Goal: Information Seeking & Learning: Compare options

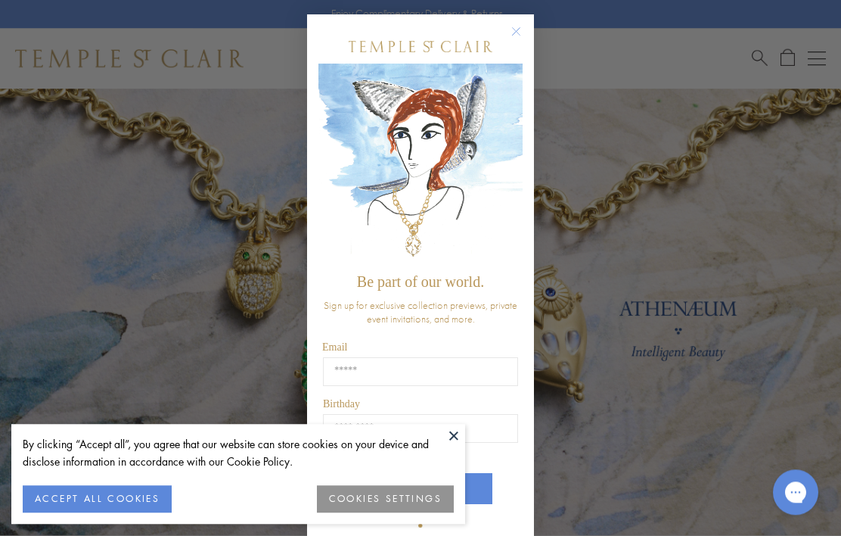
scroll to position [56, 0]
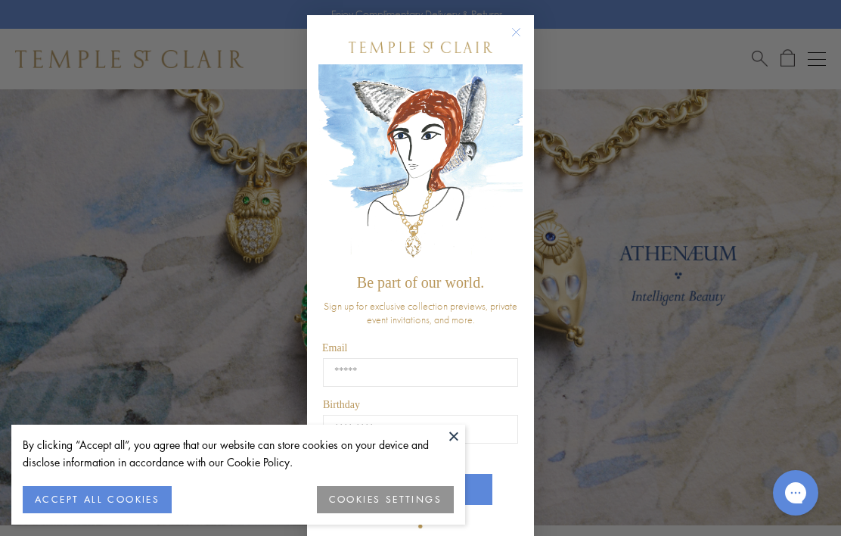
click at [521, 40] on circle "Close dialog" at bounding box center [517, 32] width 18 height 18
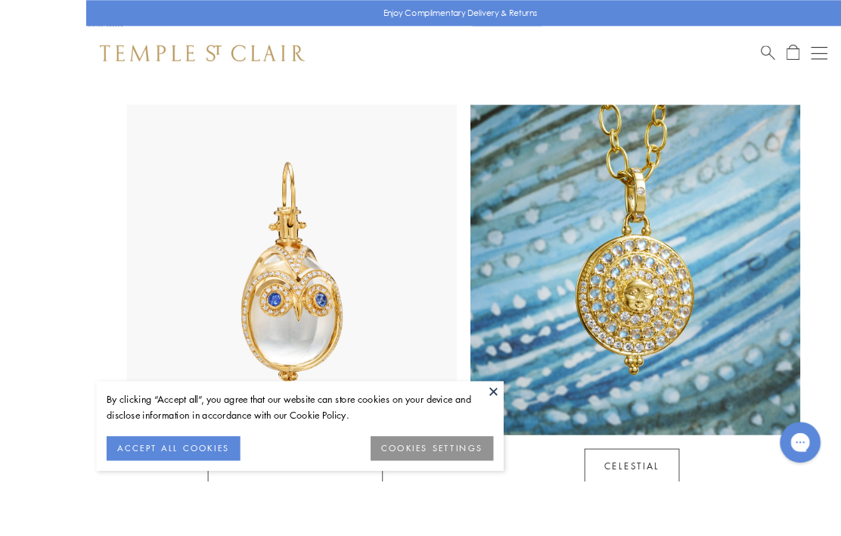
scroll to position [757, 0]
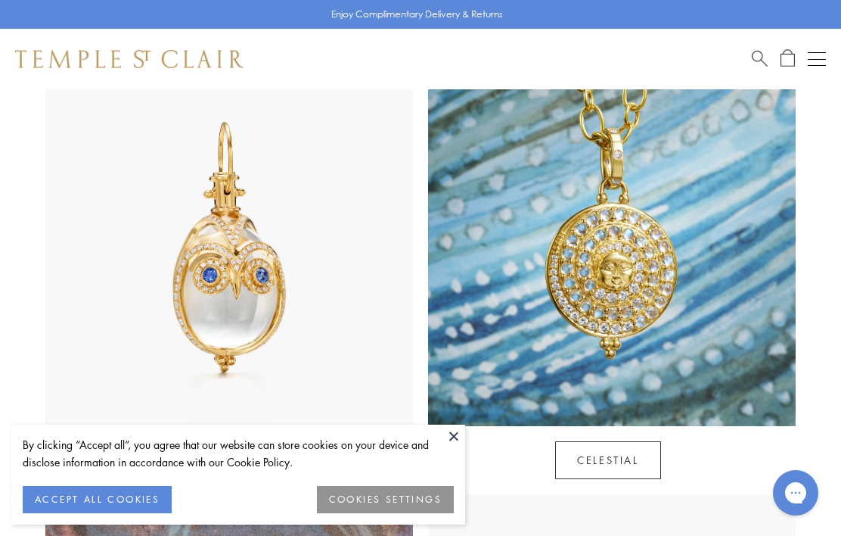
click at [620, 445] on link "Celestial" at bounding box center [607, 460] width 105 height 38
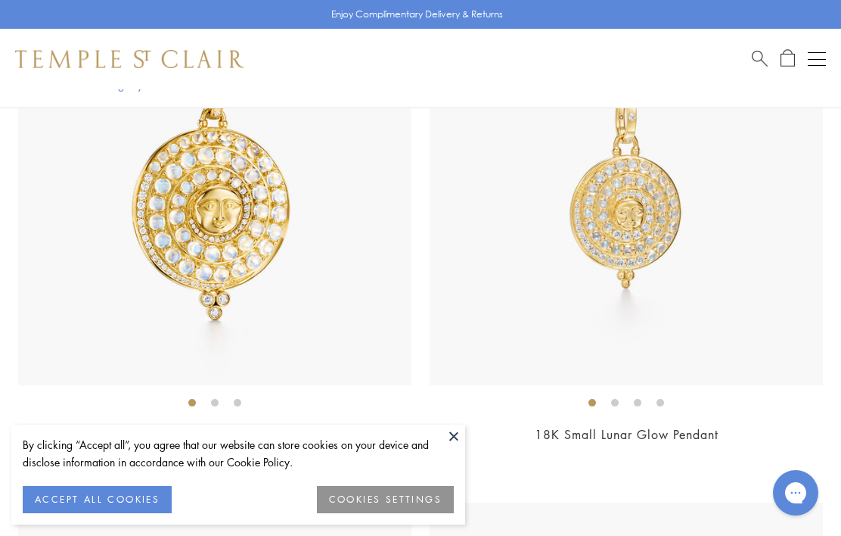
scroll to position [960, 0]
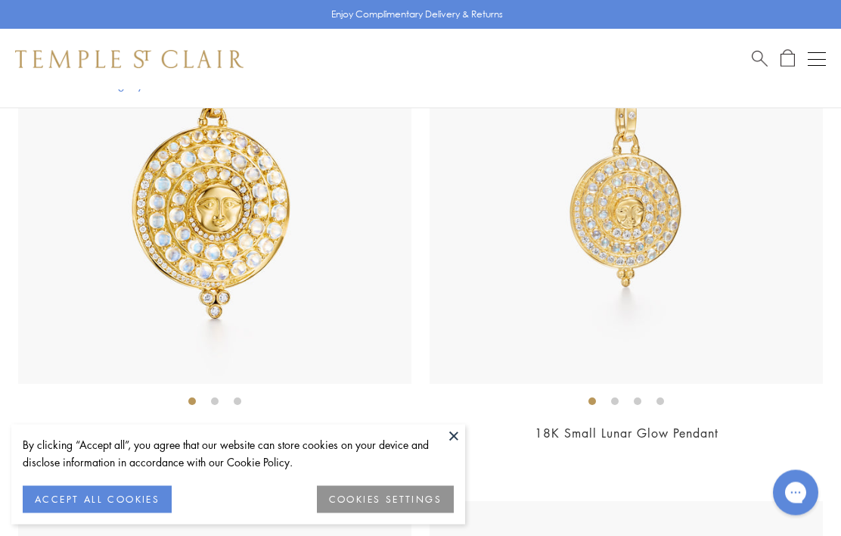
click at [228, 228] on img at bounding box center [214, 187] width 393 height 393
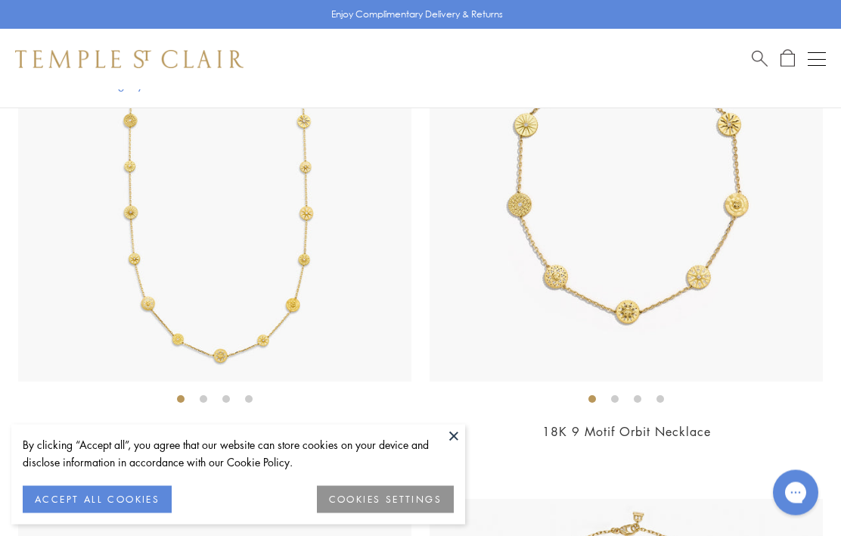
scroll to position [4537, 0]
click at [642, 244] on img at bounding box center [626, 184] width 393 height 393
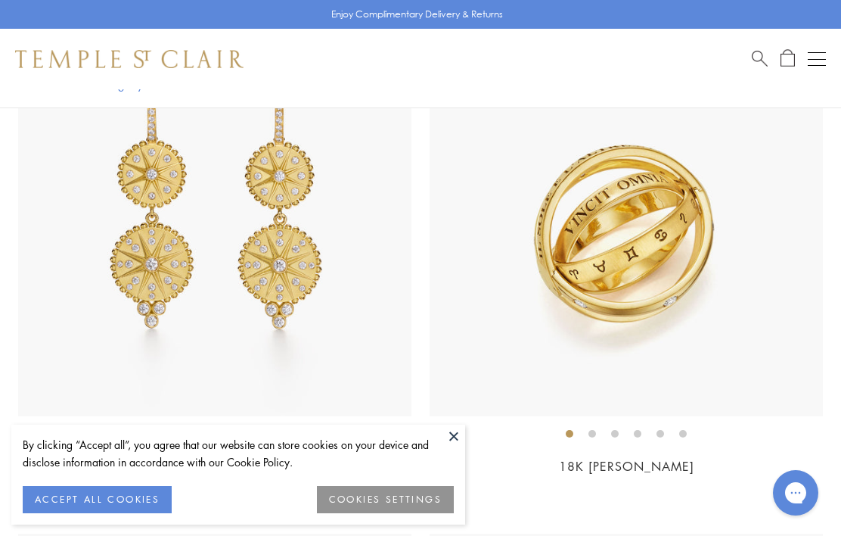
scroll to position [6546, 0]
click at [668, 246] on img at bounding box center [626, 218] width 393 height 393
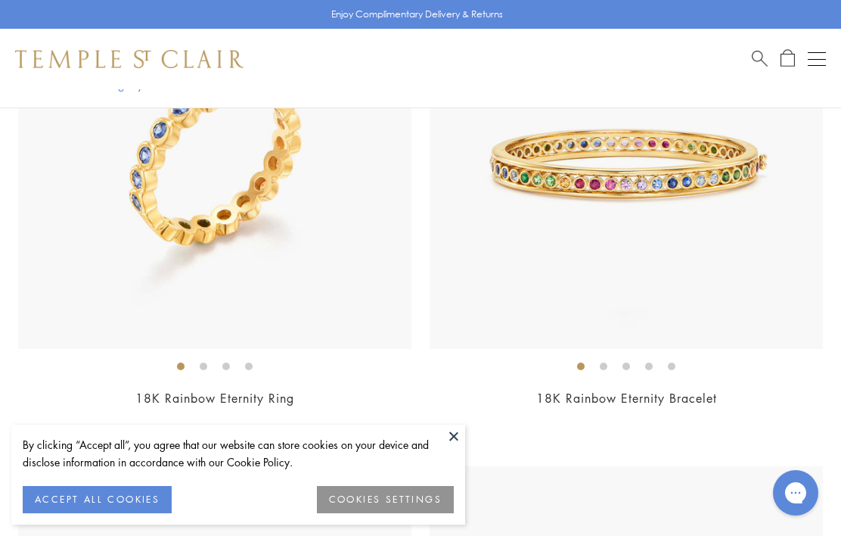
scroll to position [9166, 0]
click at [311, 246] on img at bounding box center [214, 152] width 393 height 393
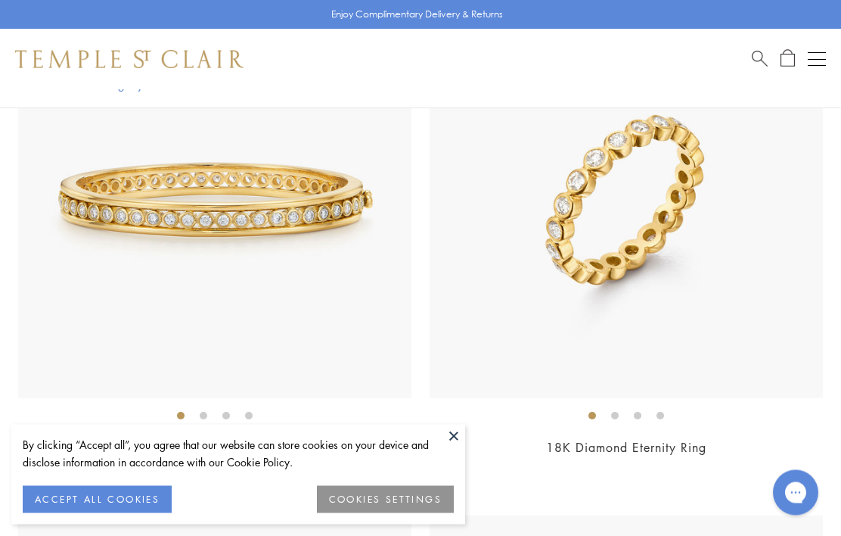
scroll to position [9629, 0]
click at [713, 250] on img at bounding box center [626, 200] width 393 height 393
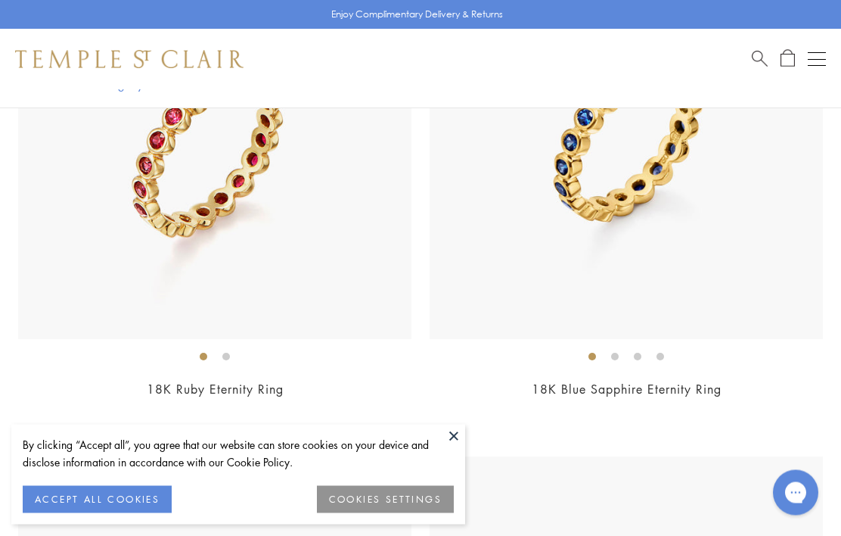
scroll to position [11221, 0]
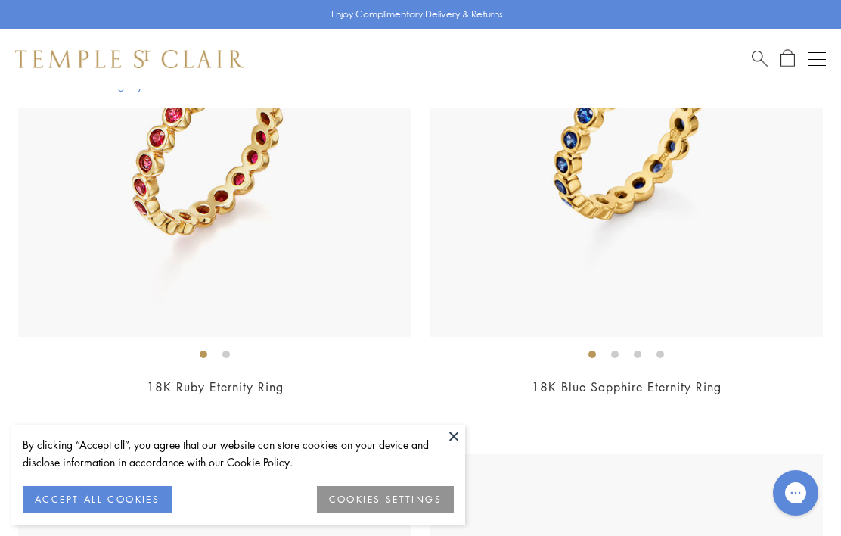
click at [641, 230] on img at bounding box center [626, 139] width 393 height 393
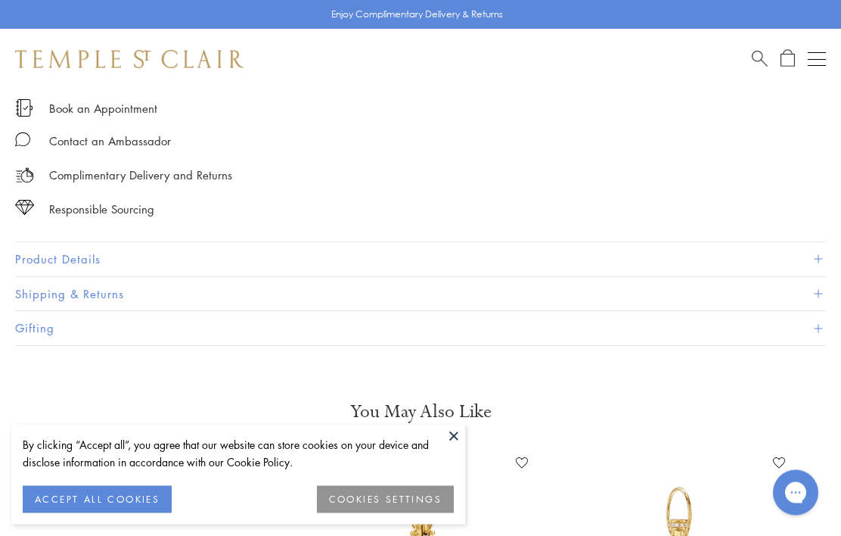
scroll to position [1065, 0]
click at [73, 260] on button "Product Details" at bounding box center [420, 259] width 811 height 34
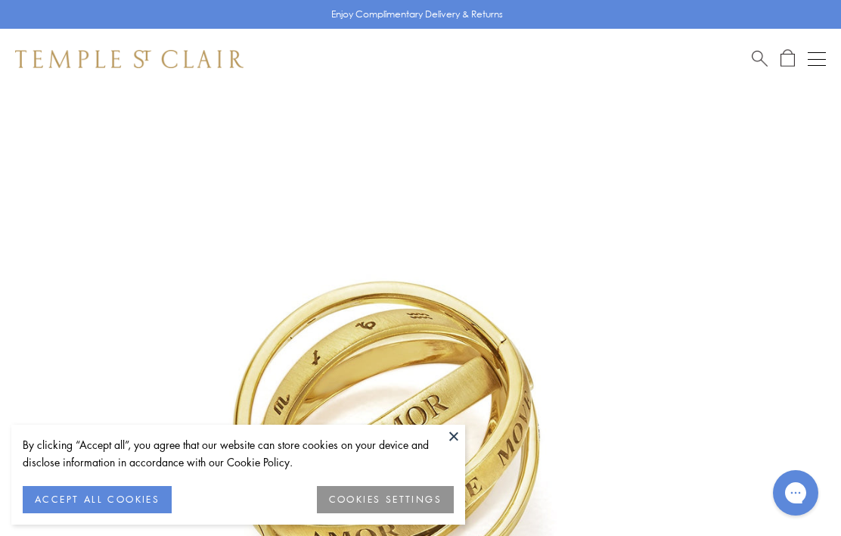
scroll to position [0, 0]
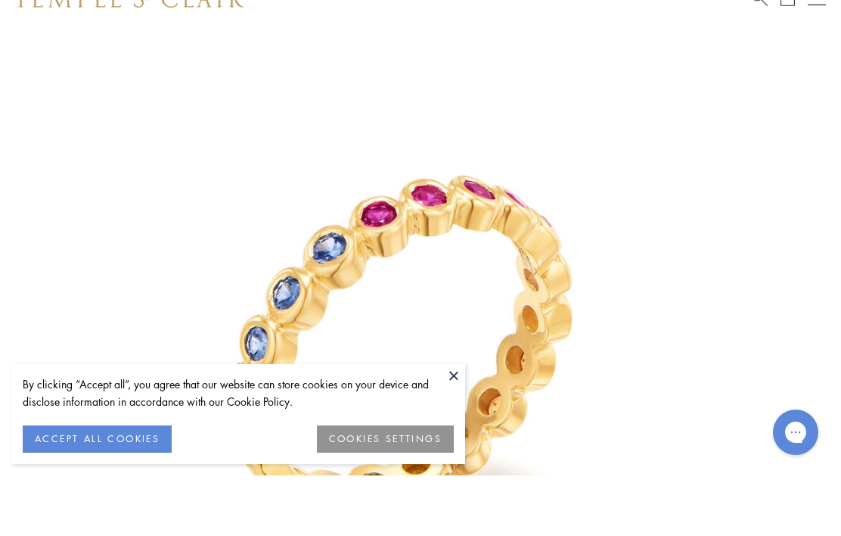
scroll to position [155, 0]
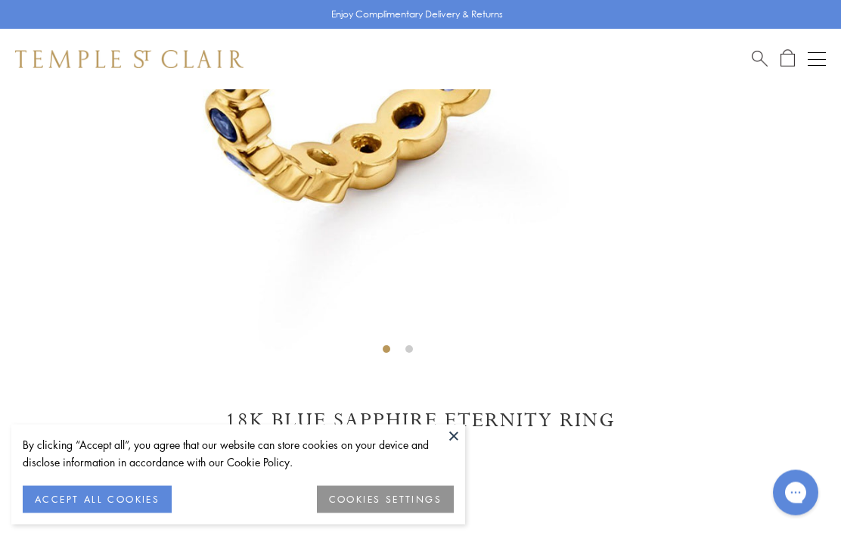
scroll to position [524, 0]
click at [412, 350] on li at bounding box center [410, 348] width 8 height 8
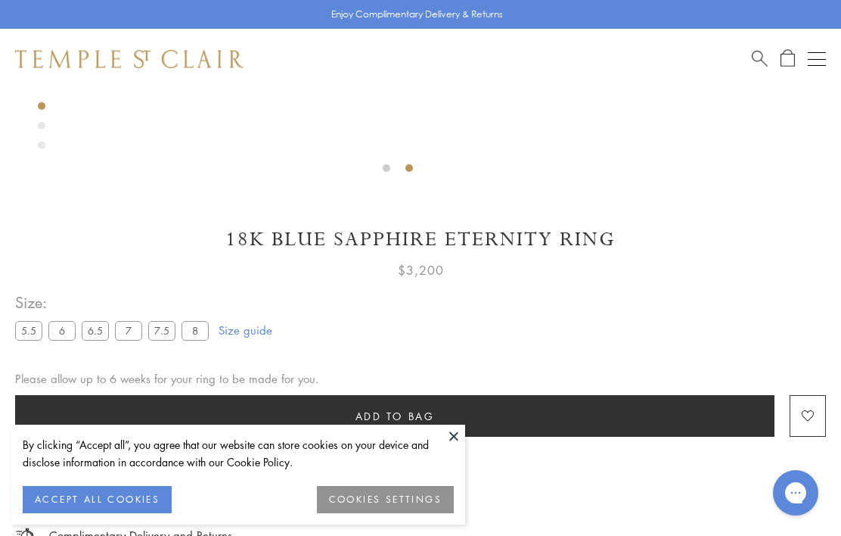
scroll to position [705, 0]
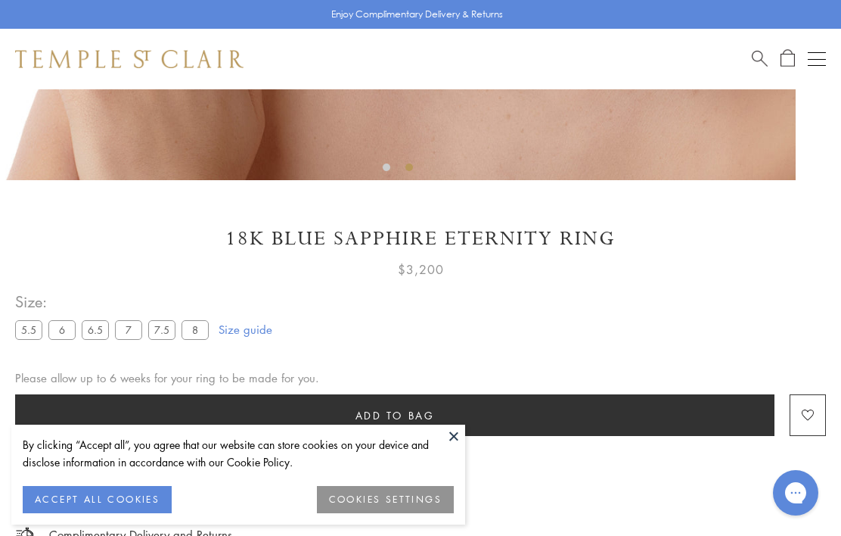
click at [32, 336] on label "5.5" at bounding box center [28, 329] width 27 height 19
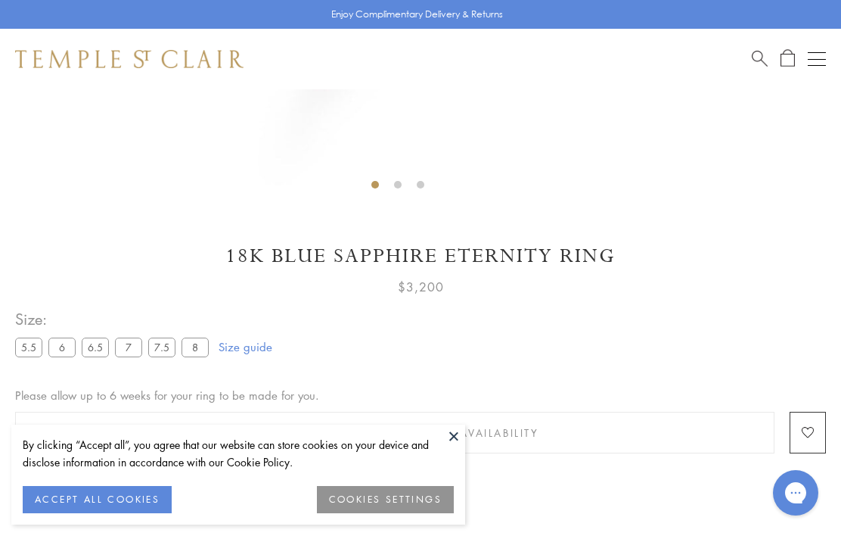
scroll to position [686, 0]
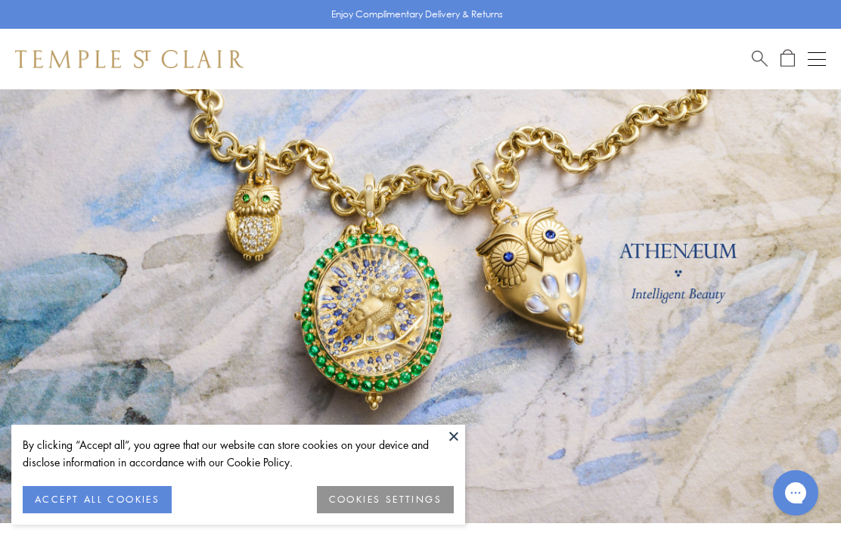
scroll to position [57, 0]
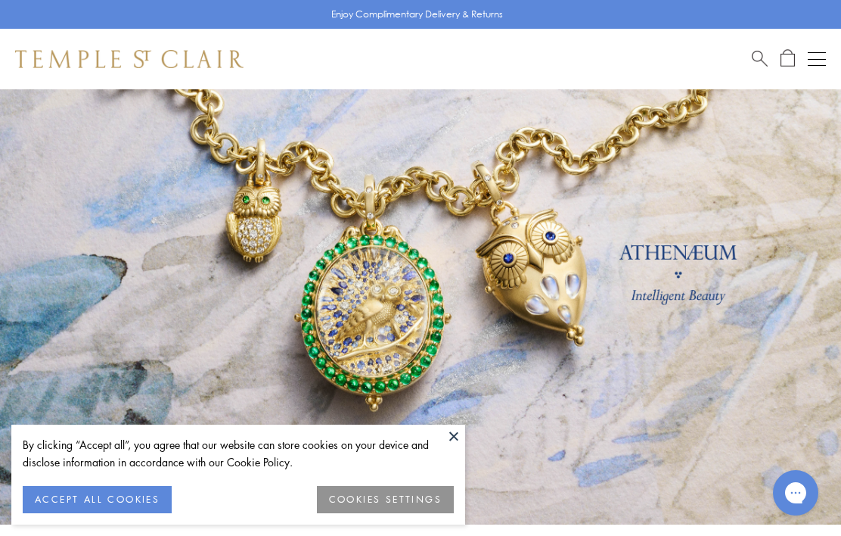
click at [822, 62] on button "Open navigation" at bounding box center [817, 59] width 18 height 18
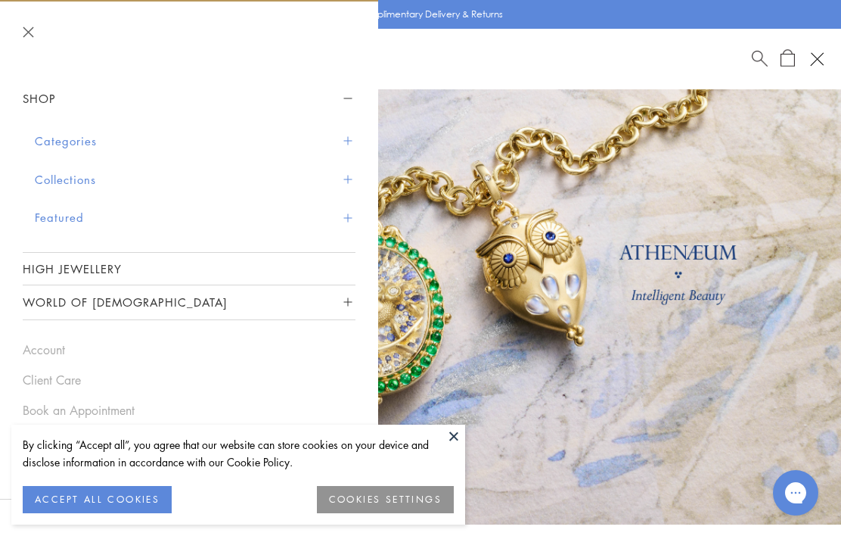
click at [78, 145] on button "Categories" at bounding box center [195, 141] width 321 height 39
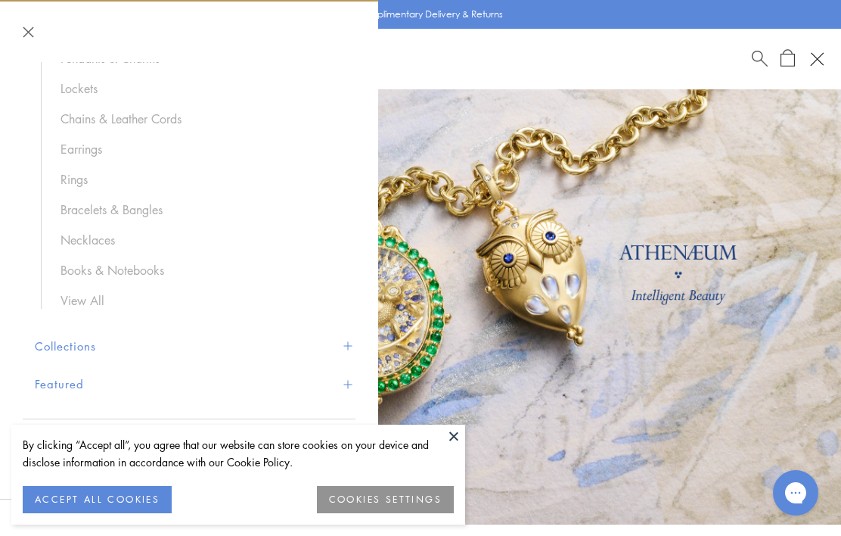
scroll to position [160, 0]
click at [158, 215] on link "Bracelets & Bangles" at bounding box center [201, 209] width 280 height 17
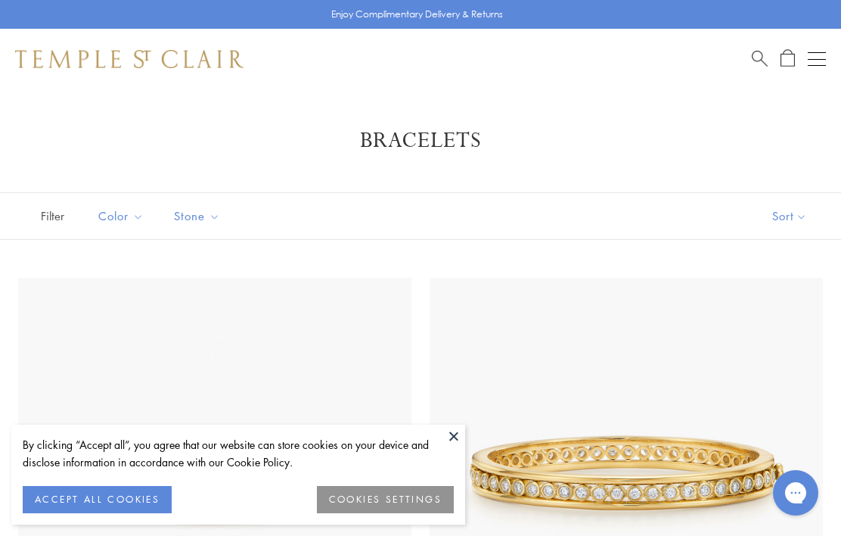
click at [803, 223] on button "Sort" at bounding box center [790, 216] width 103 height 46
click at [792, 219] on button "Sort" at bounding box center [790, 216] width 103 height 46
click at [777, 327] on button "Price, low to high" at bounding box center [765, 322] width 154 height 37
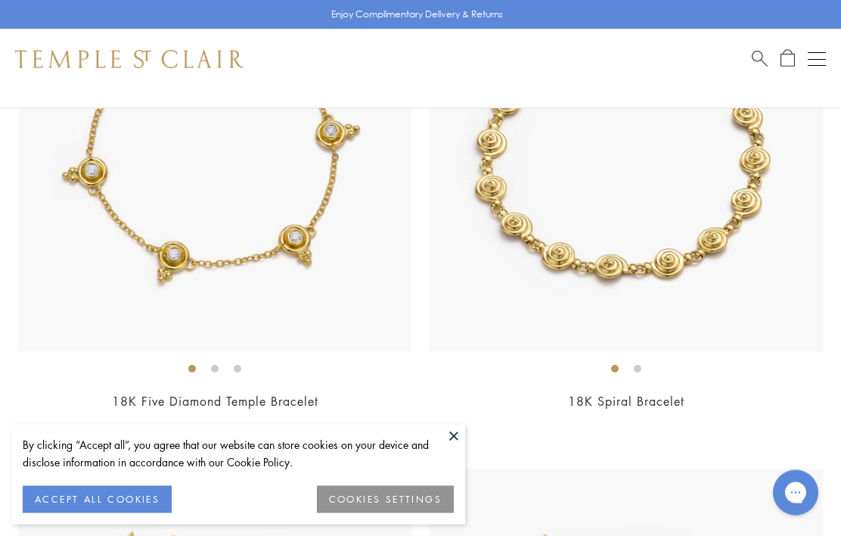
scroll to position [320, 0]
click at [278, 426] on div "$3,250" at bounding box center [214, 421] width 393 height 17
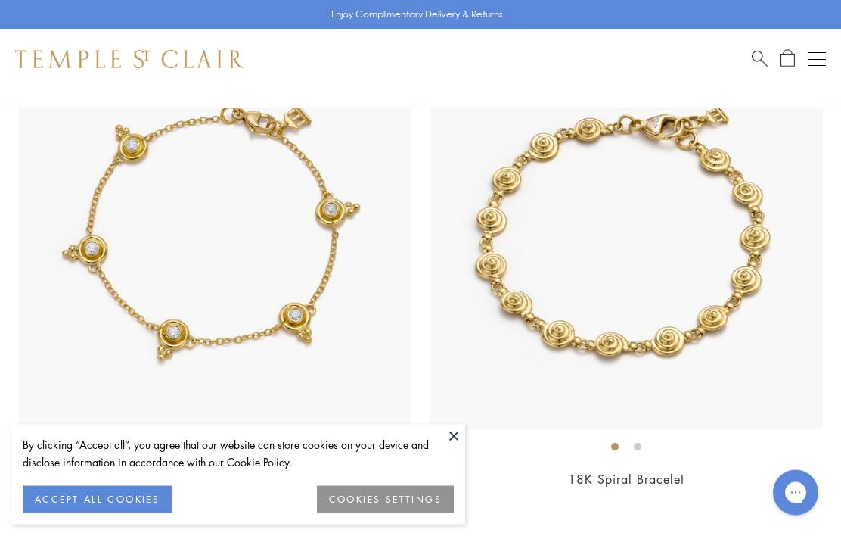
scroll to position [239, 0]
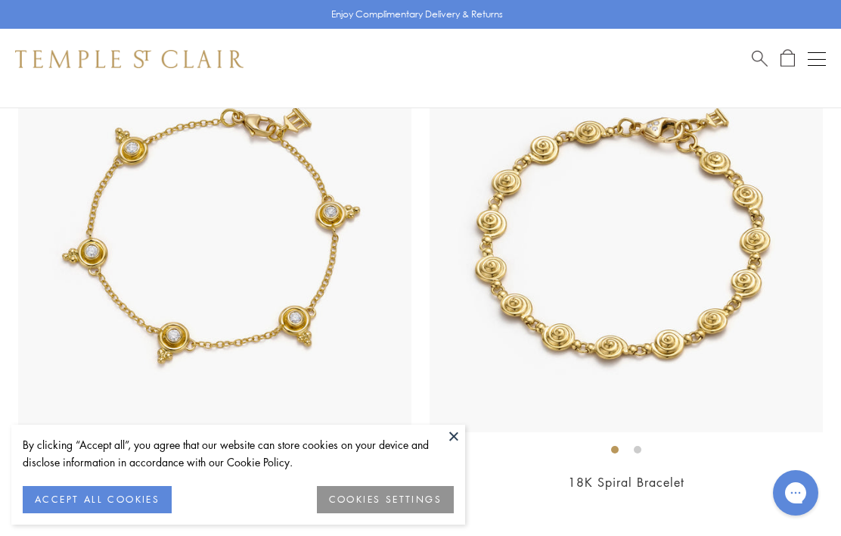
click at [773, 336] on img at bounding box center [626, 235] width 393 height 393
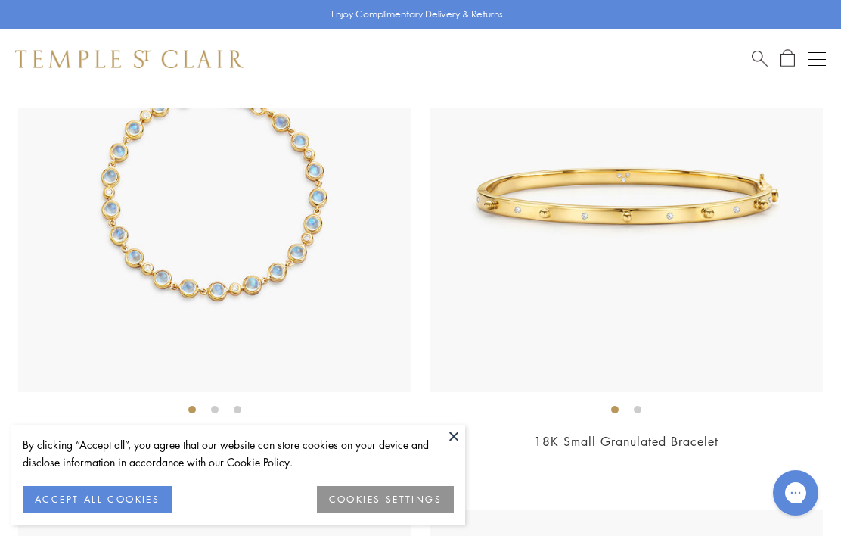
scroll to position [1301, 0]
click at [278, 226] on img at bounding box center [214, 194] width 393 height 393
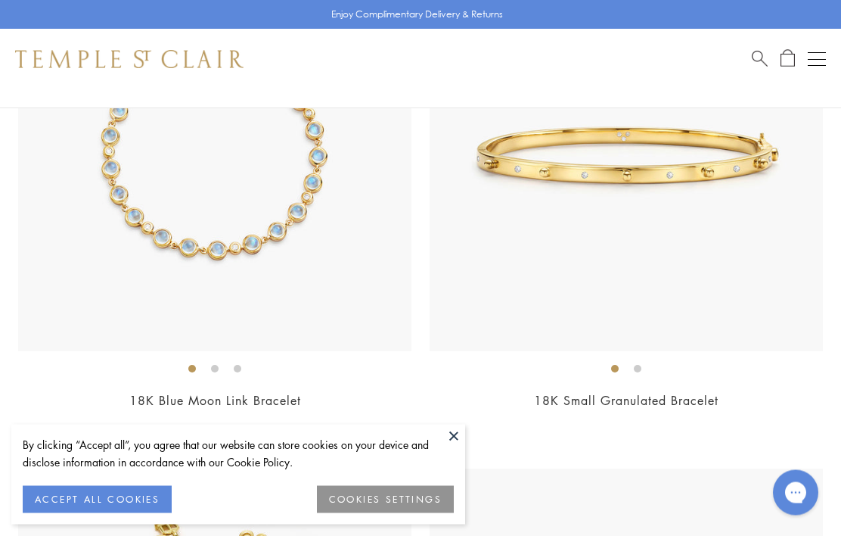
scroll to position [1341, 0]
click at [303, 302] on img at bounding box center [214, 154] width 393 height 393
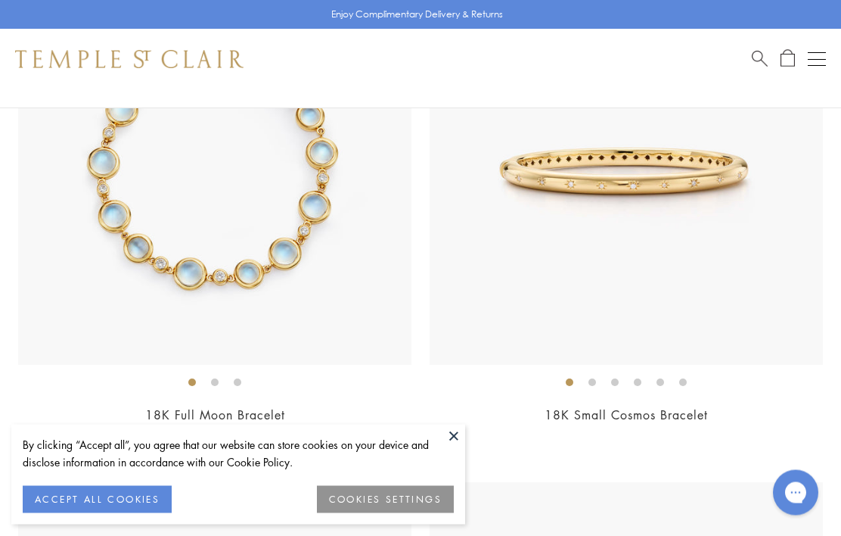
scroll to position [3370, 0]
click at [250, 226] on img at bounding box center [214, 167] width 393 height 393
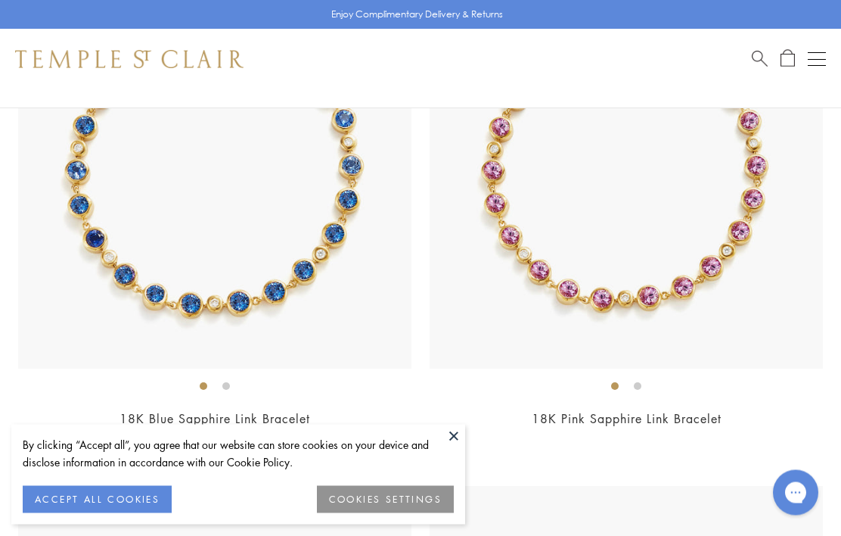
scroll to position [4899, 0]
click at [363, 431] on div "$17,500" at bounding box center [214, 439] width 393 height 17
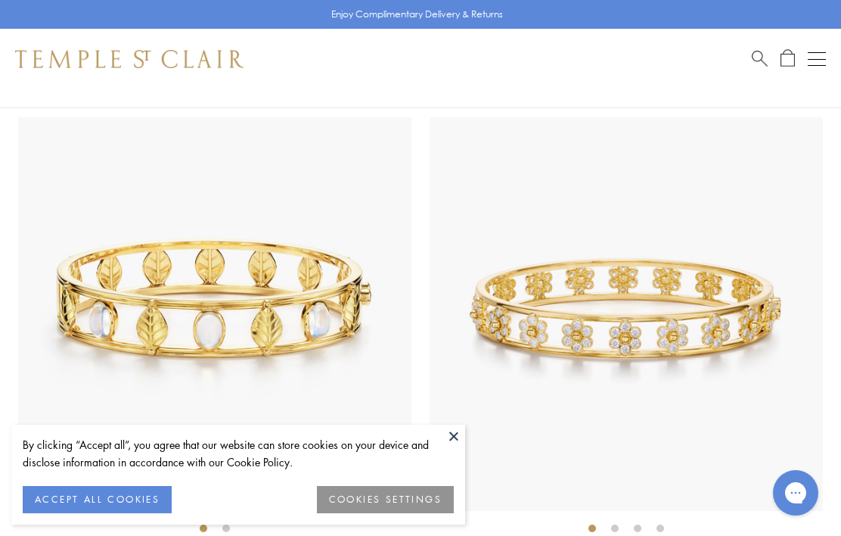
scroll to position [7820, 0]
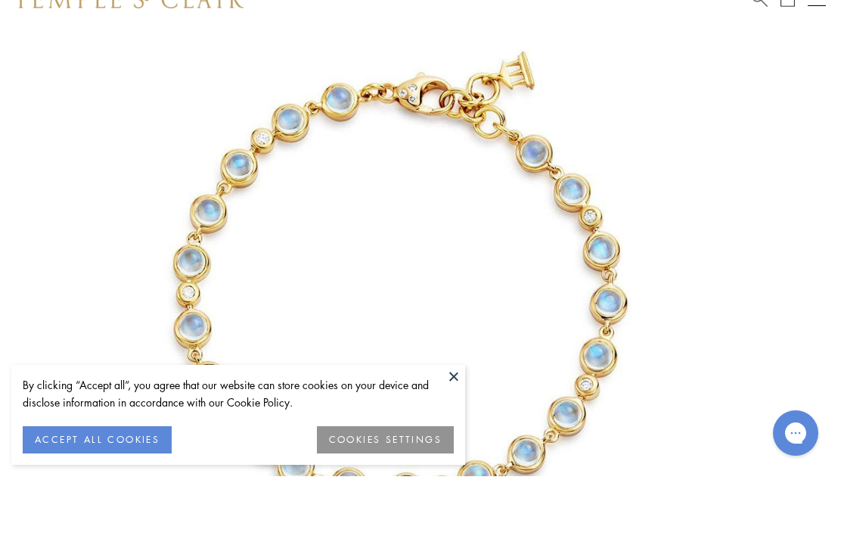
scroll to position [195, 0]
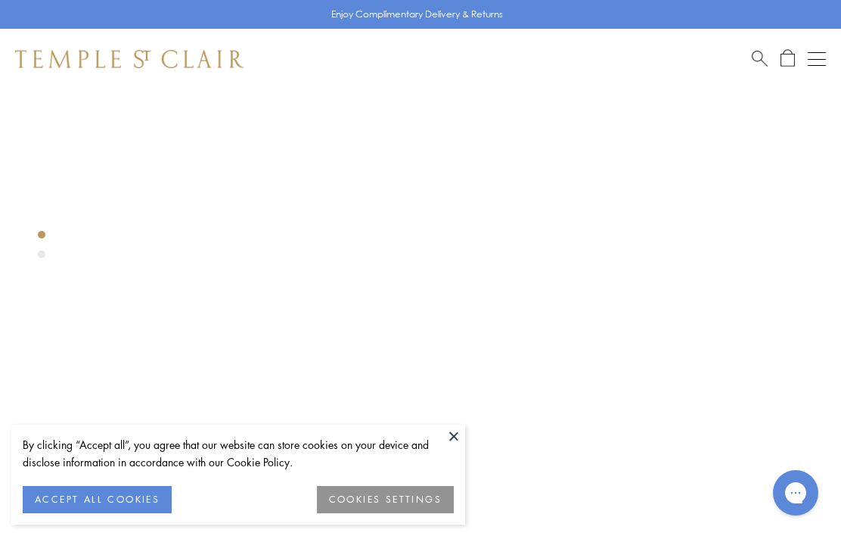
click at [459, 443] on button at bounding box center [454, 436] width 23 height 23
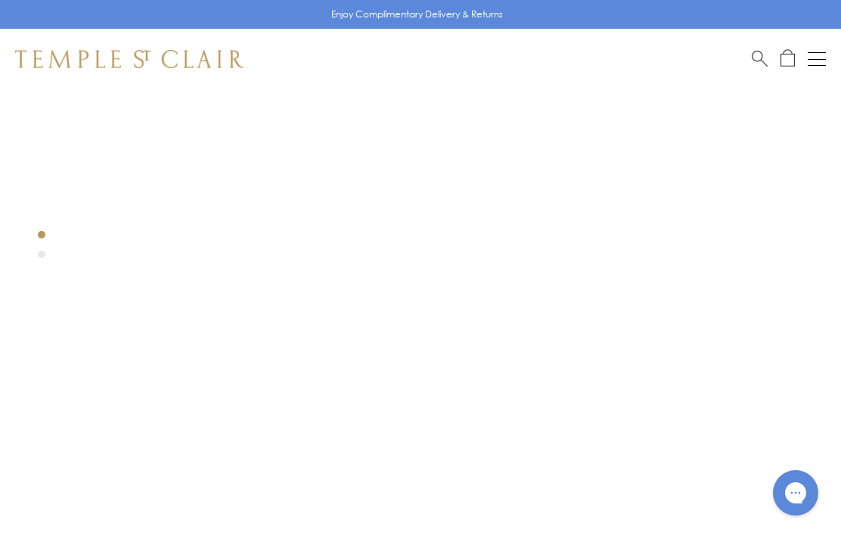
scroll to position [191, 0]
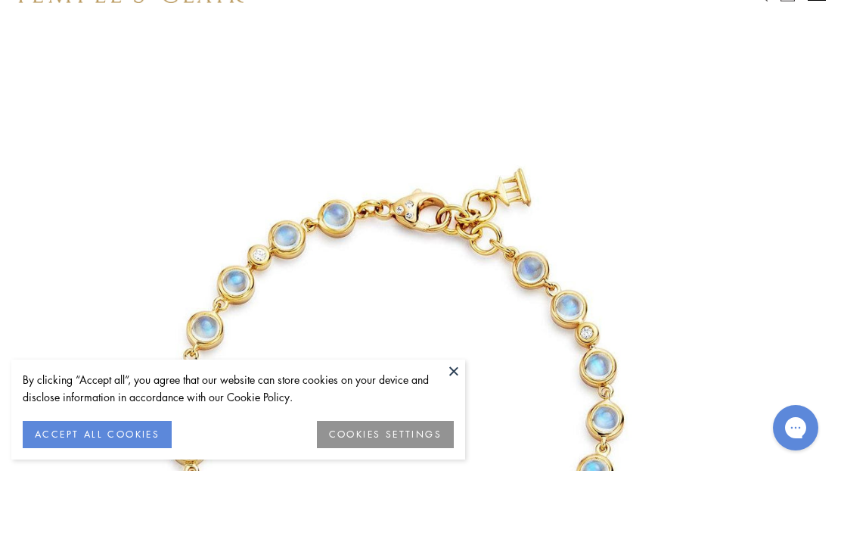
scroll to position [74, 0]
